Goal: Information Seeking & Learning: Find specific fact

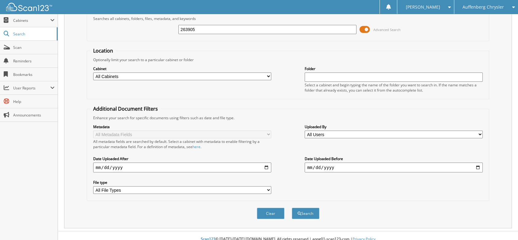
scroll to position [33, 0]
type input "263905"
click at [311, 207] on button "Search" at bounding box center [306, 212] width 28 height 11
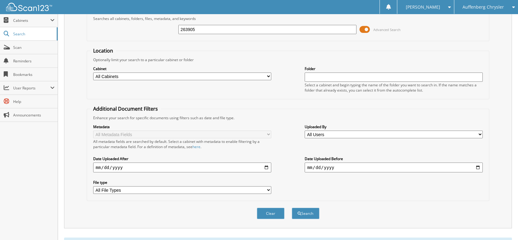
scroll to position [170, 0]
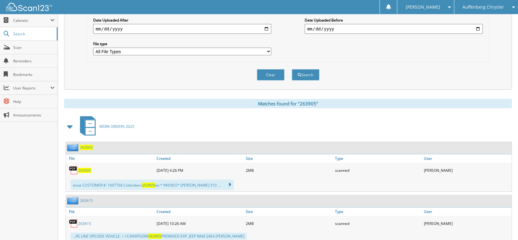
click at [86, 167] on span "263905" at bounding box center [84, 169] width 13 height 5
